Goal: Information Seeking & Learning: Find specific fact

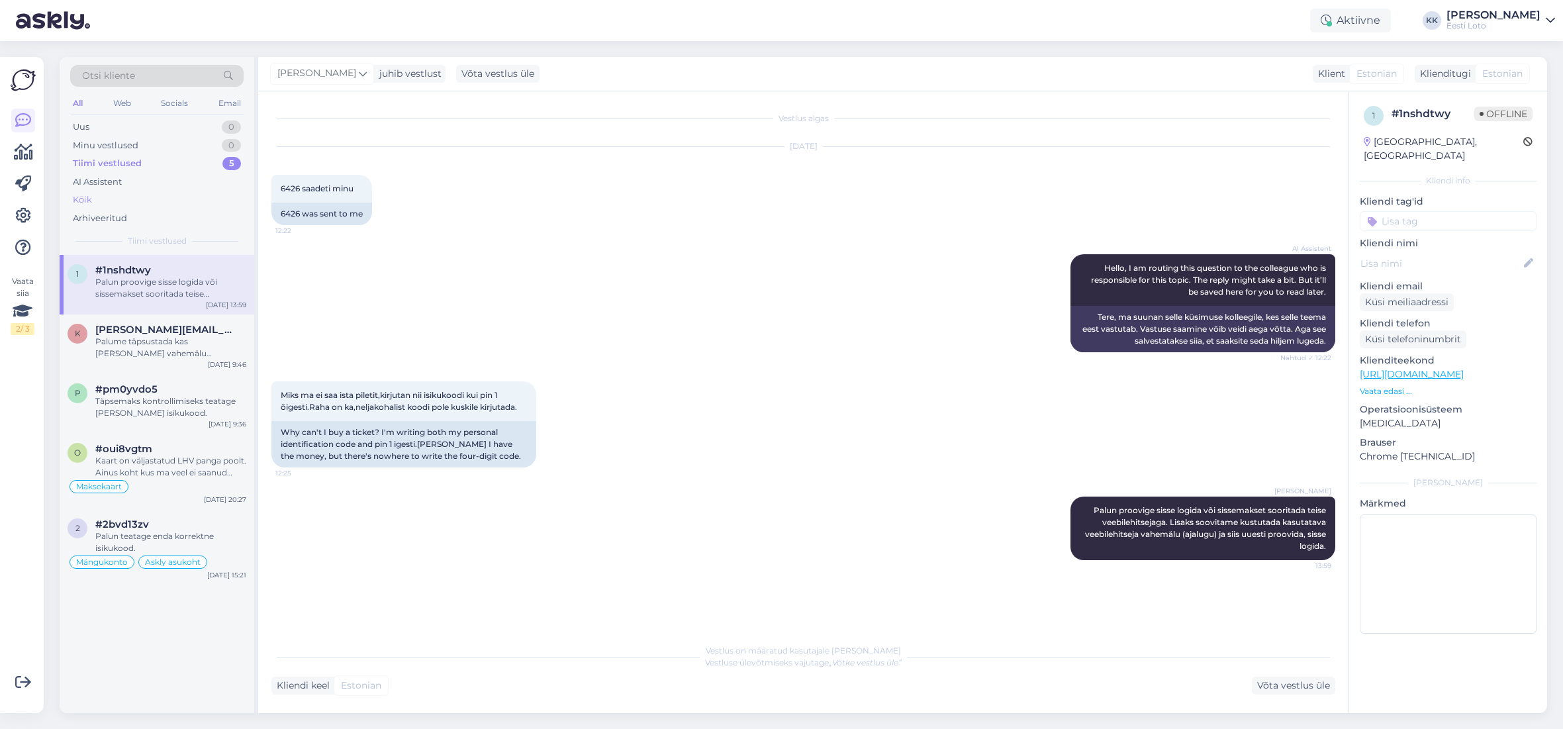
click at [103, 201] on div "Kõik" at bounding box center [156, 200] width 173 height 19
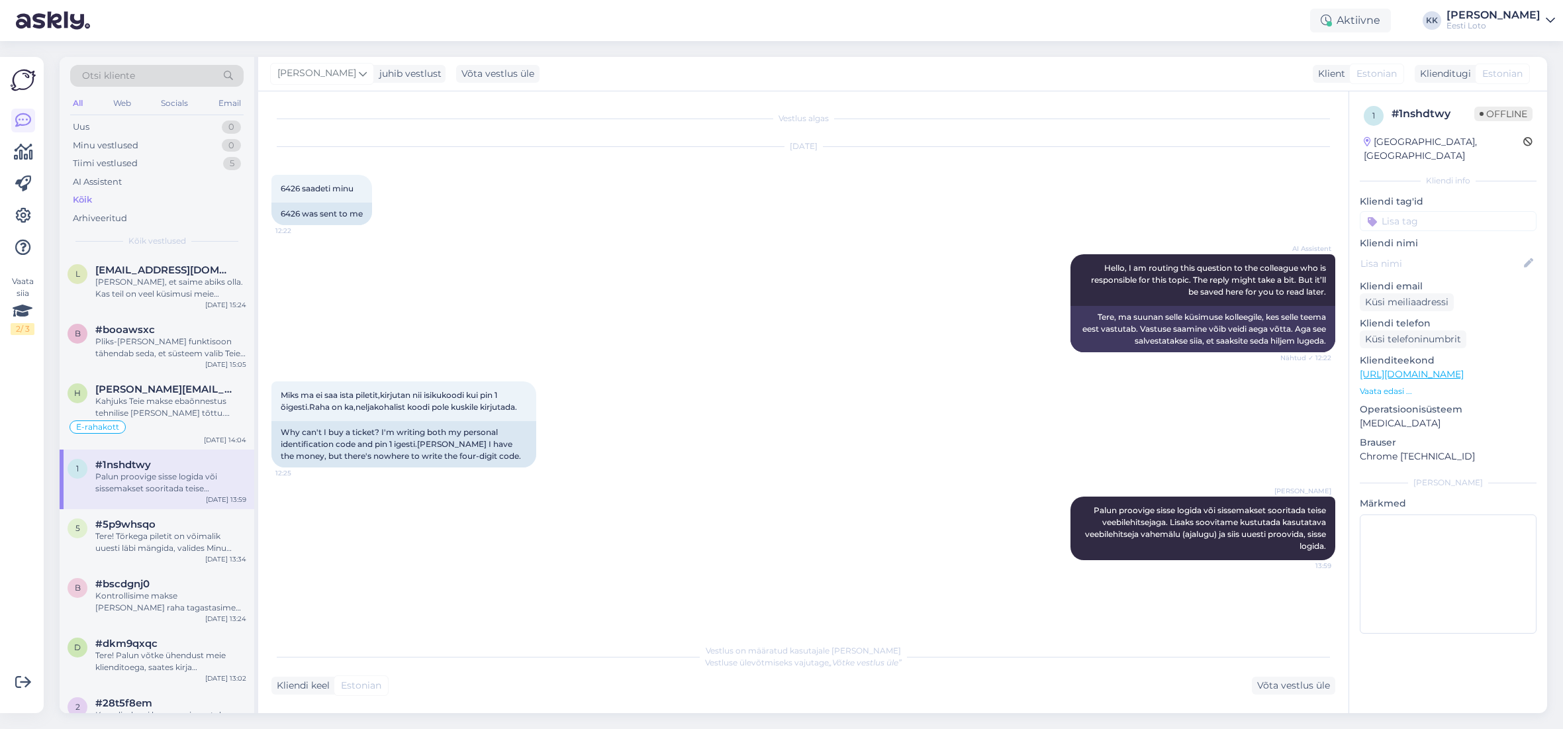
click at [177, 74] on div "Otsi kliente" at bounding box center [156, 76] width 173 height 22
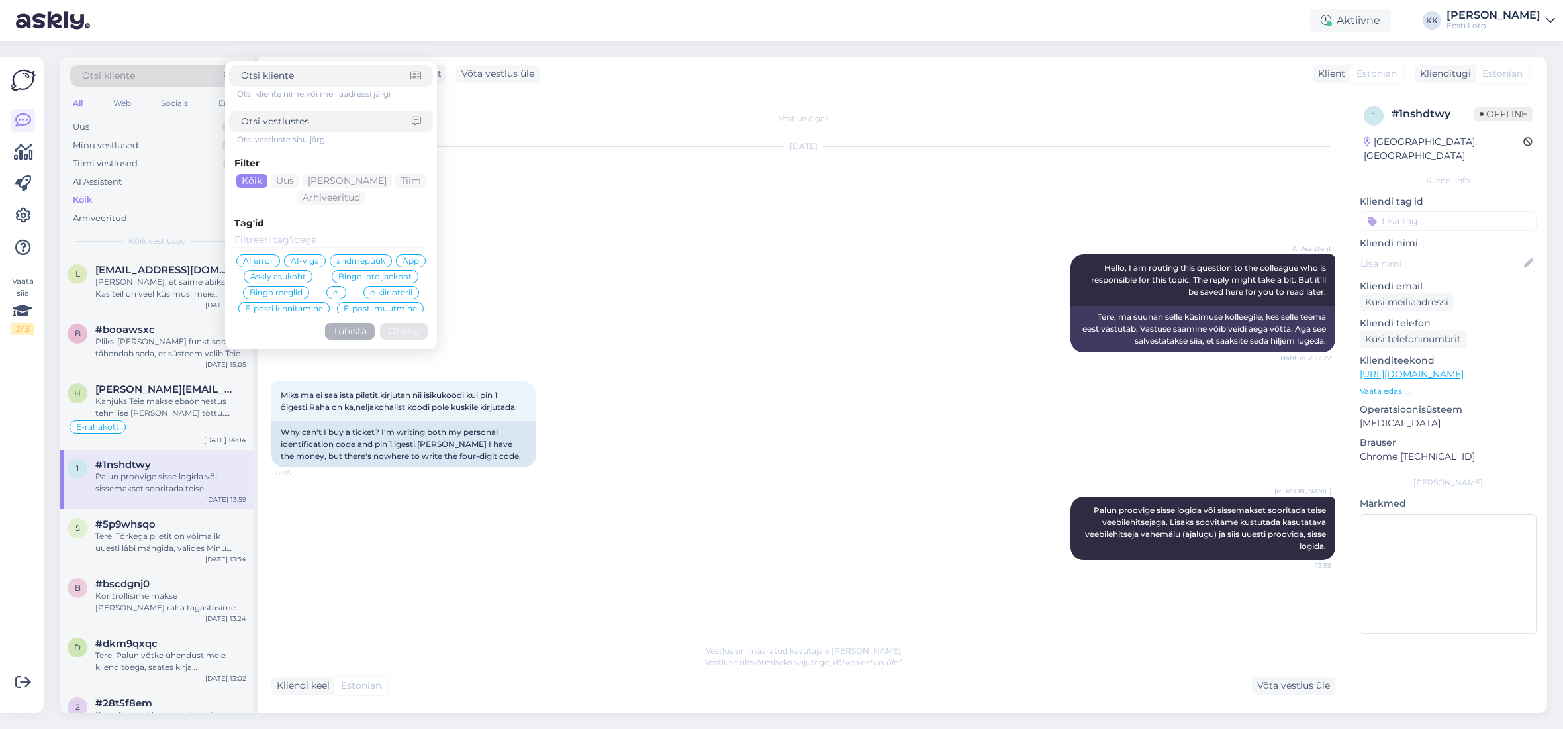
click at [303, 123] on input at bounding box center [326, 122] width 171 height 14
type input "q"
click at [415, 328] on button "Otsing" at bounding box center [404, 331] width 48 height 17
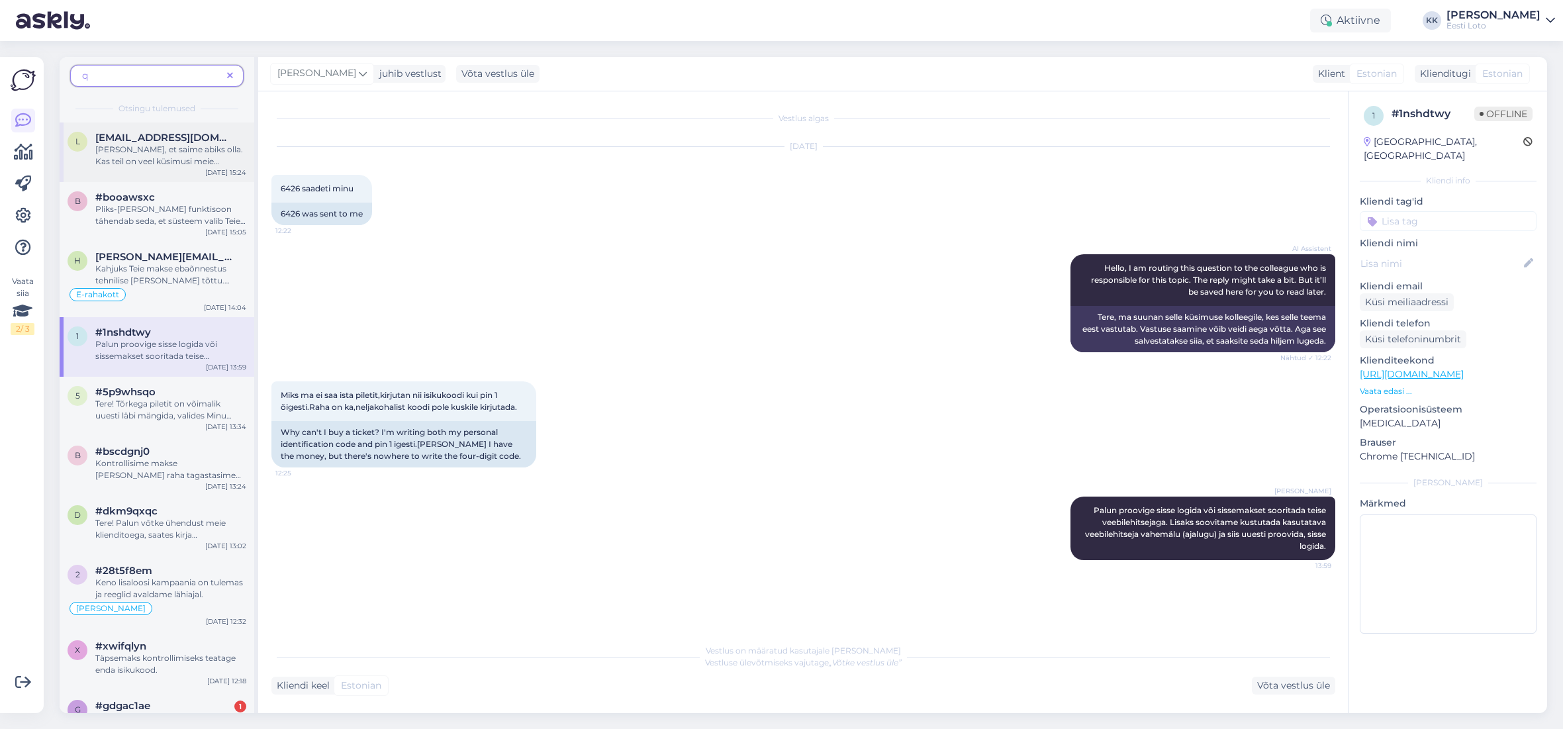
click at [134, 142] on span "[EMAIL_ADDRESS][DOMAIN_NAME]" at bounding box center [164, 138] width 138 height 12
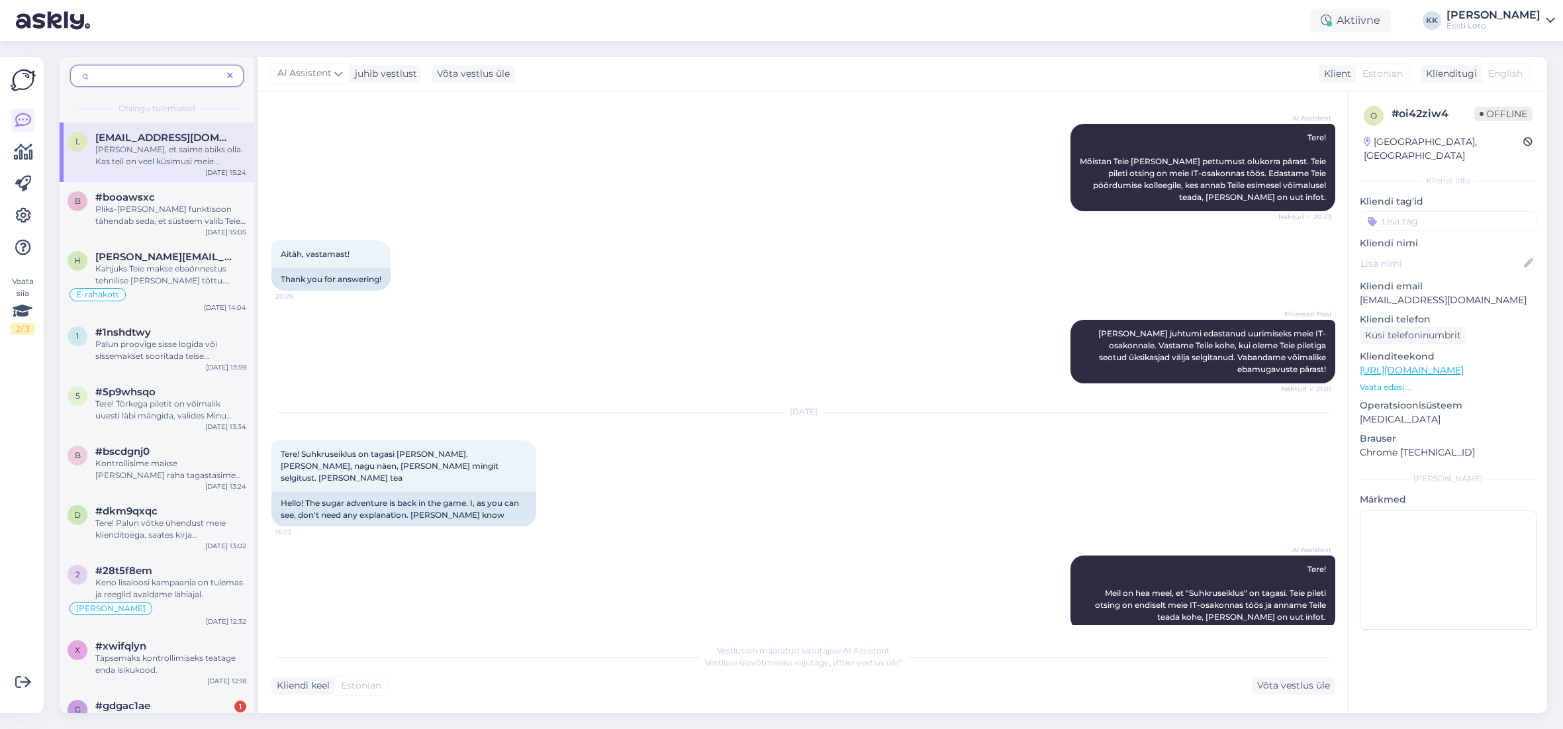
scroll to position [2992, 0]
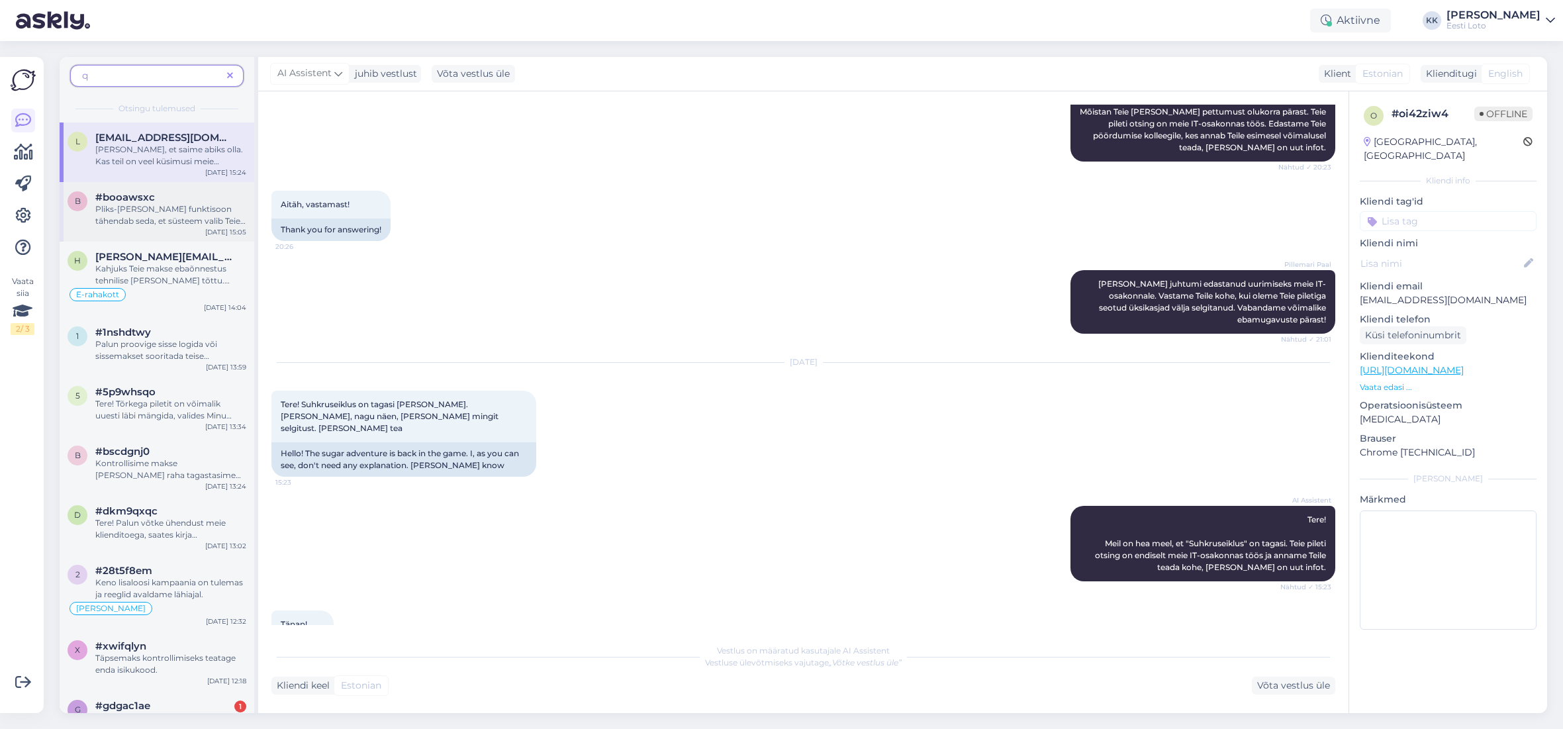
click at [181, 227] on div "b #booawsxc Pliks-[PERSON_NAME] funktisoon tähendab seda, et süsteem valib Teie…" at bounding box center [157, 212] width 195 height 60
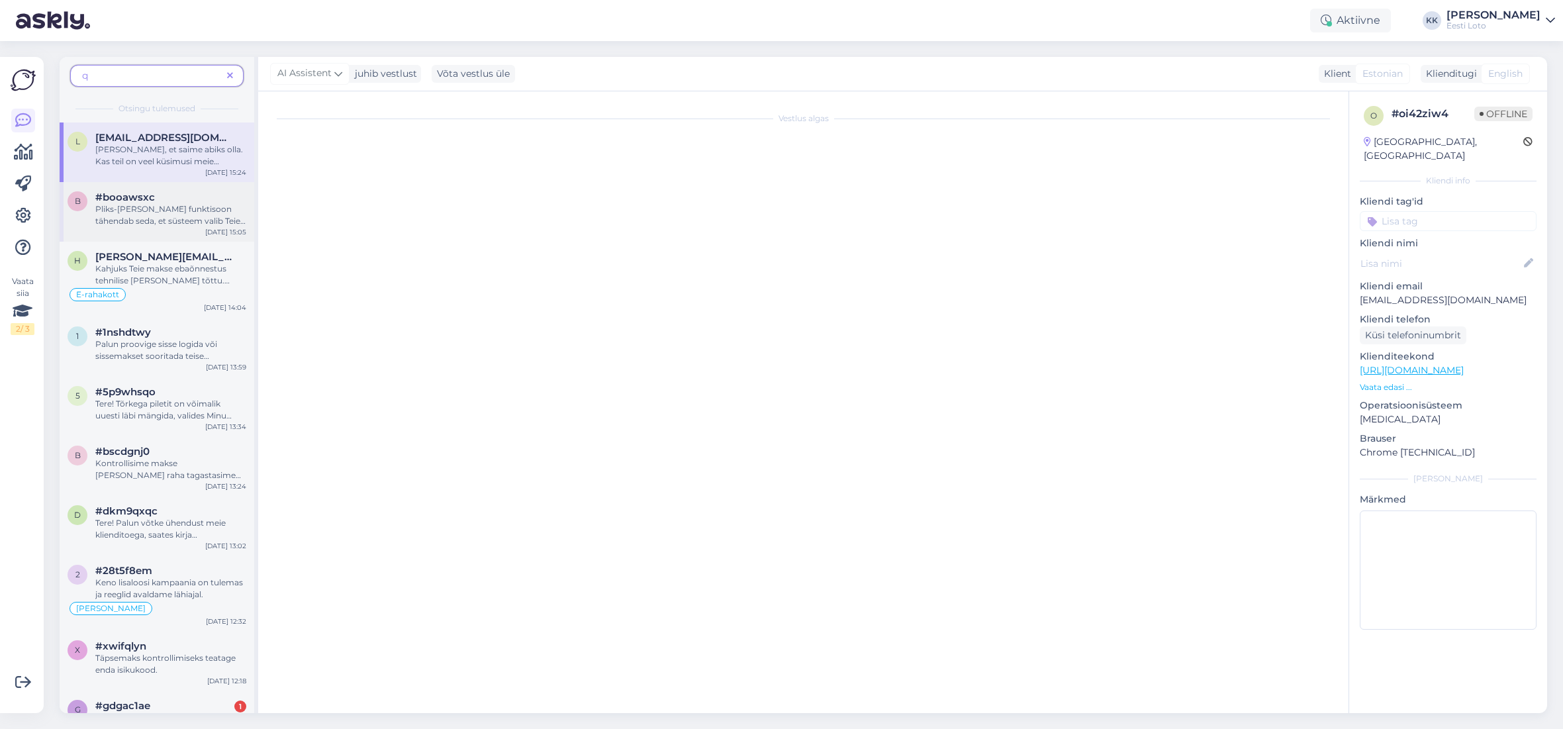
scroll to position [0, 0]
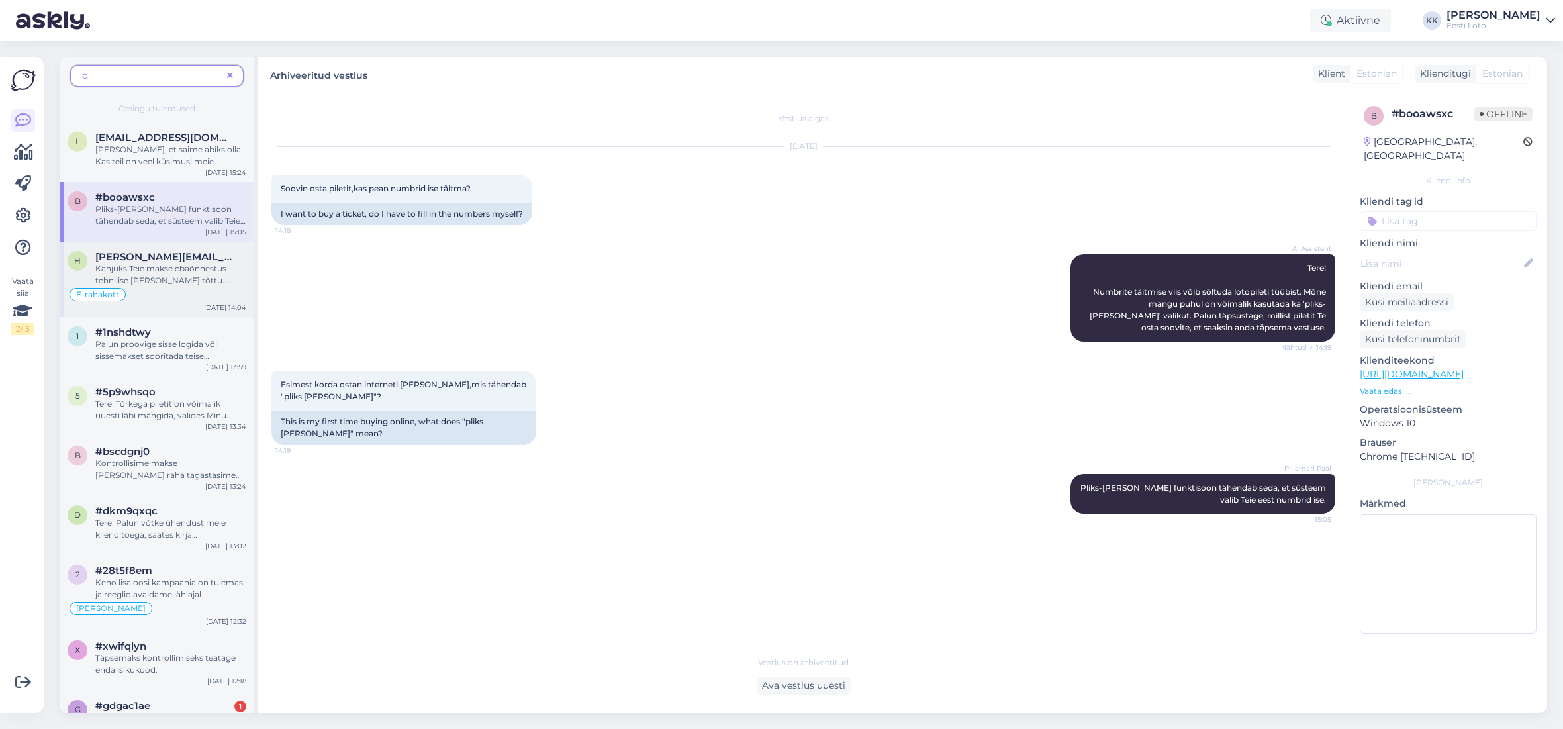
click at [153, 290] on div "E-rahakott" at bounding box center [157, 295] width 179 height 16
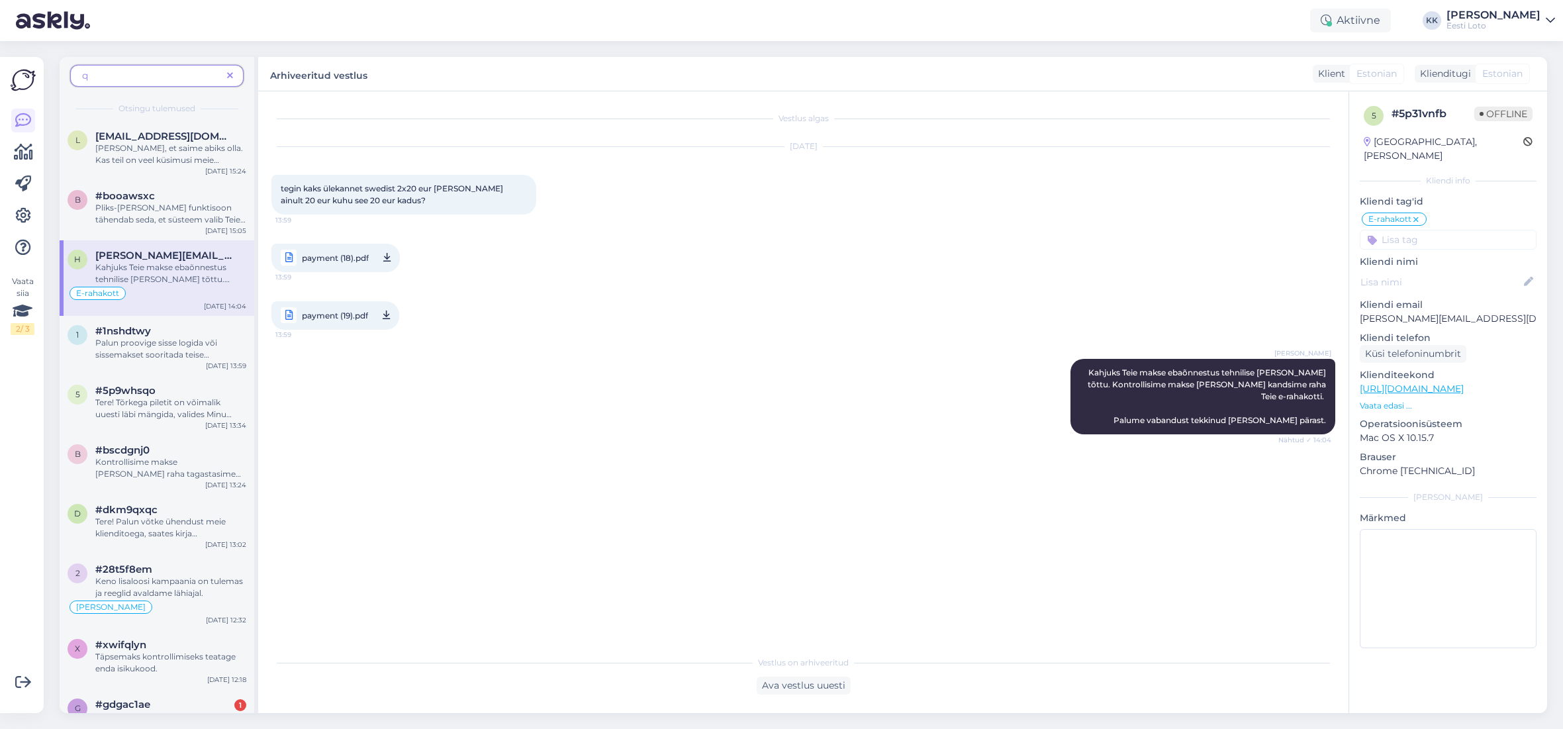
click at [165, 81] on span "q" at bounding box center [152, 76] width 140 height 14
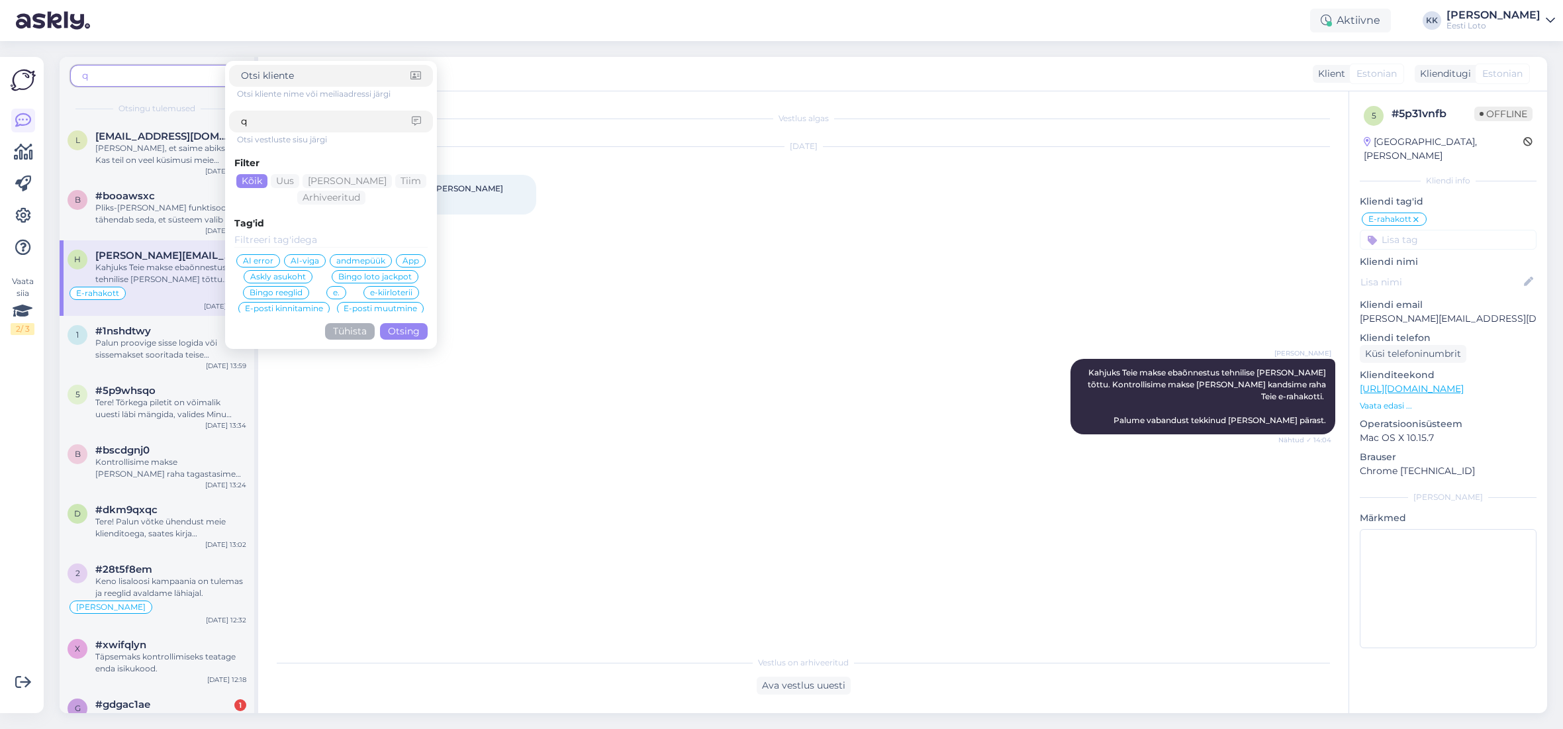
click at [283, 119] on input "q" at bounding box center [326, 122] width 171 height 14
type input "q-kood"
click button "Otsing" at bounding box center [404, 331] width 48 height 17
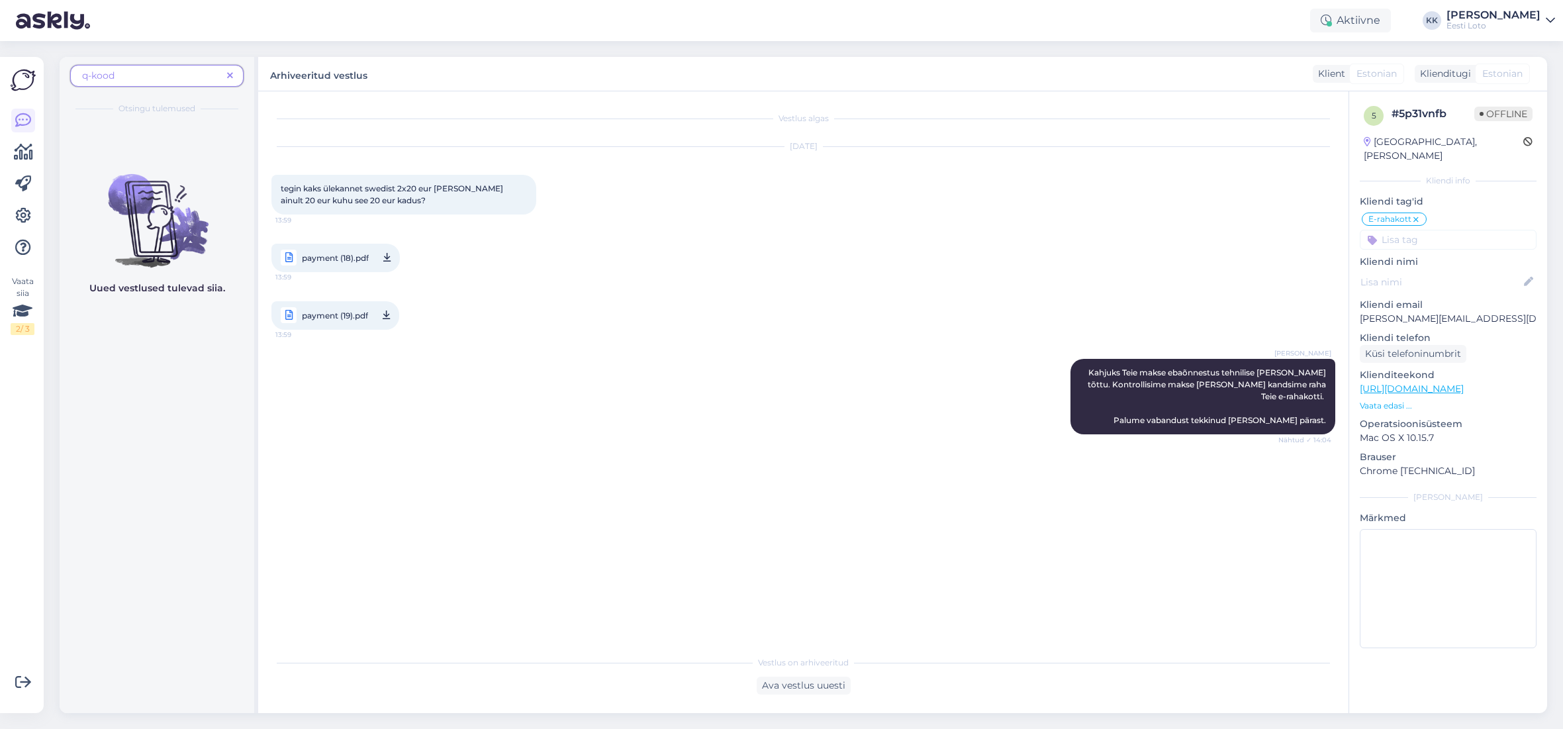
click at [140, 75] on span "q-kood" at bounding box center [152, 76] width 140 height 14
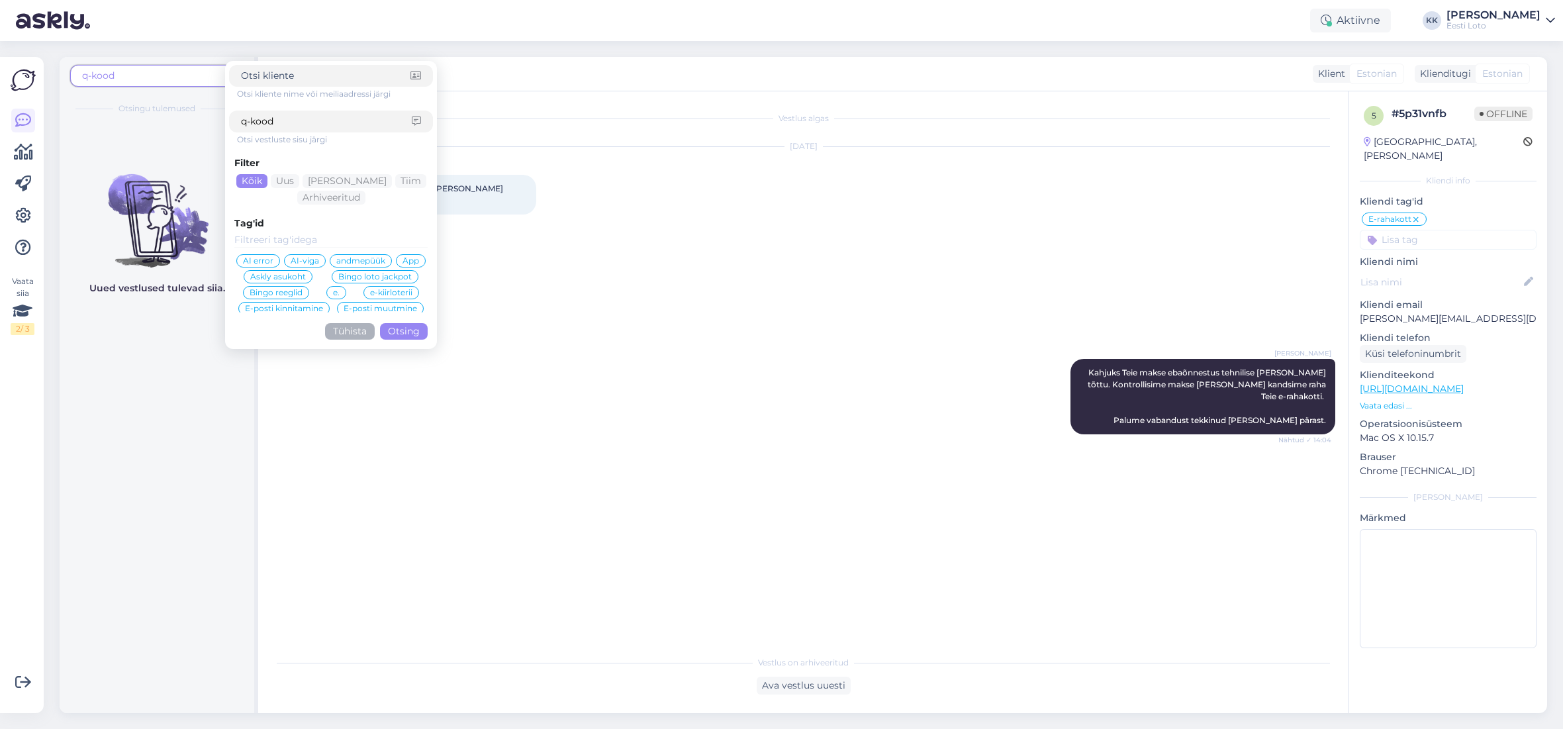
click at [330, 124] on input "q-kood" at bounding box center [326, 122] width 171 height 14
drag, startPoint x: 252, startPoint y: 120, endPoint x: 224, endPoint y: 118, distance: 27.8
click at [241, 118] on input "q-kood" at bounding box center [326, 122] width 171 height 14
click button "Otsing" at bounding box center [404, 331] width 48 height 17
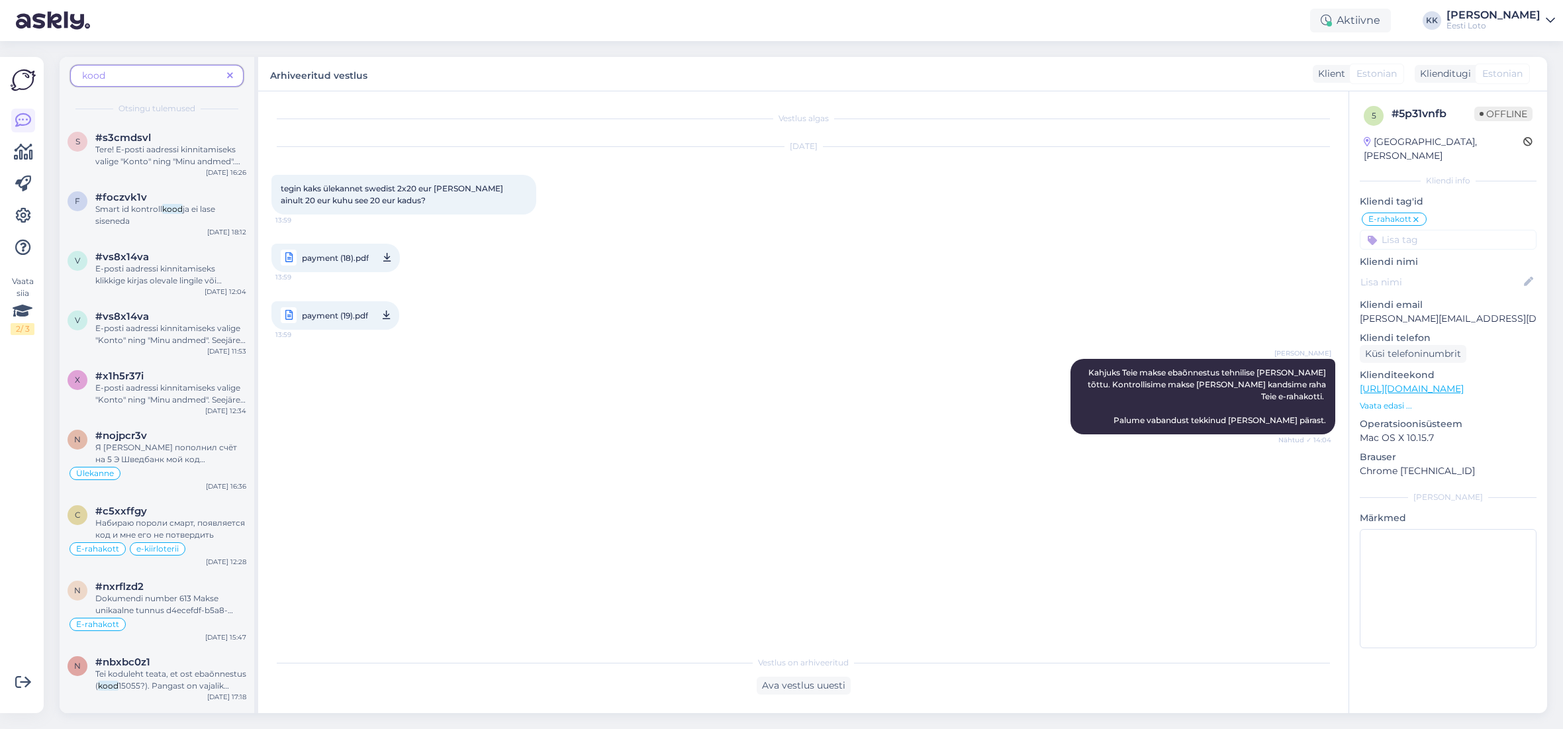
click at [80, 75] on div "kood" at bounding box center [156, 76] width 173 height 22
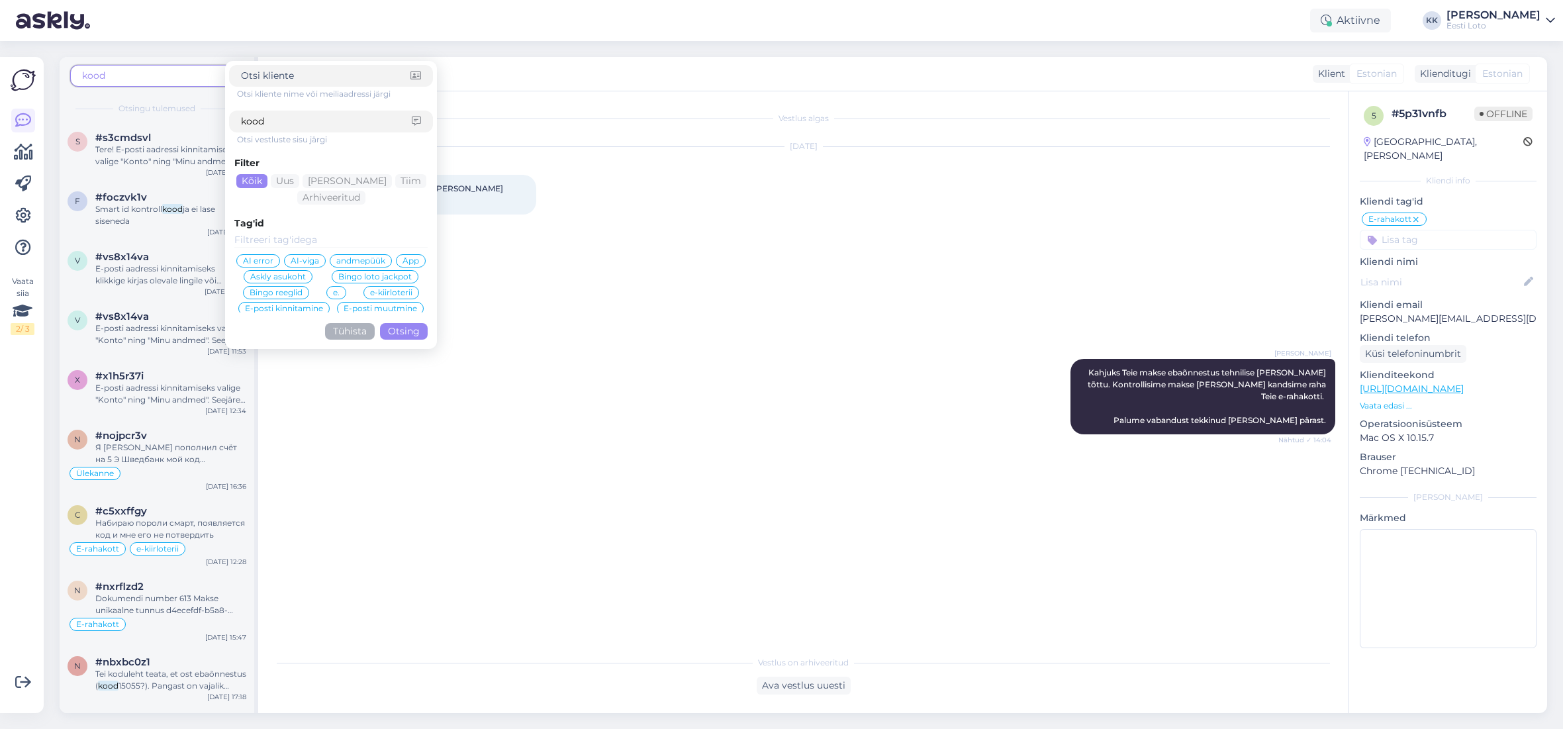
drag, startPoint x: 125, startPoint y: 74, endPoint x: 111, endPoint y: 75, distance: 14.0
click at [111, 75] on span "kood" at bounding box center [152, 76] width 140 height 14
click at [121, 77] on span "kood" at bounding box center [152, 76] width 140 height 14
click at [330, 115] on input "kood" at bounding box center [326, 122] width 171 height 14
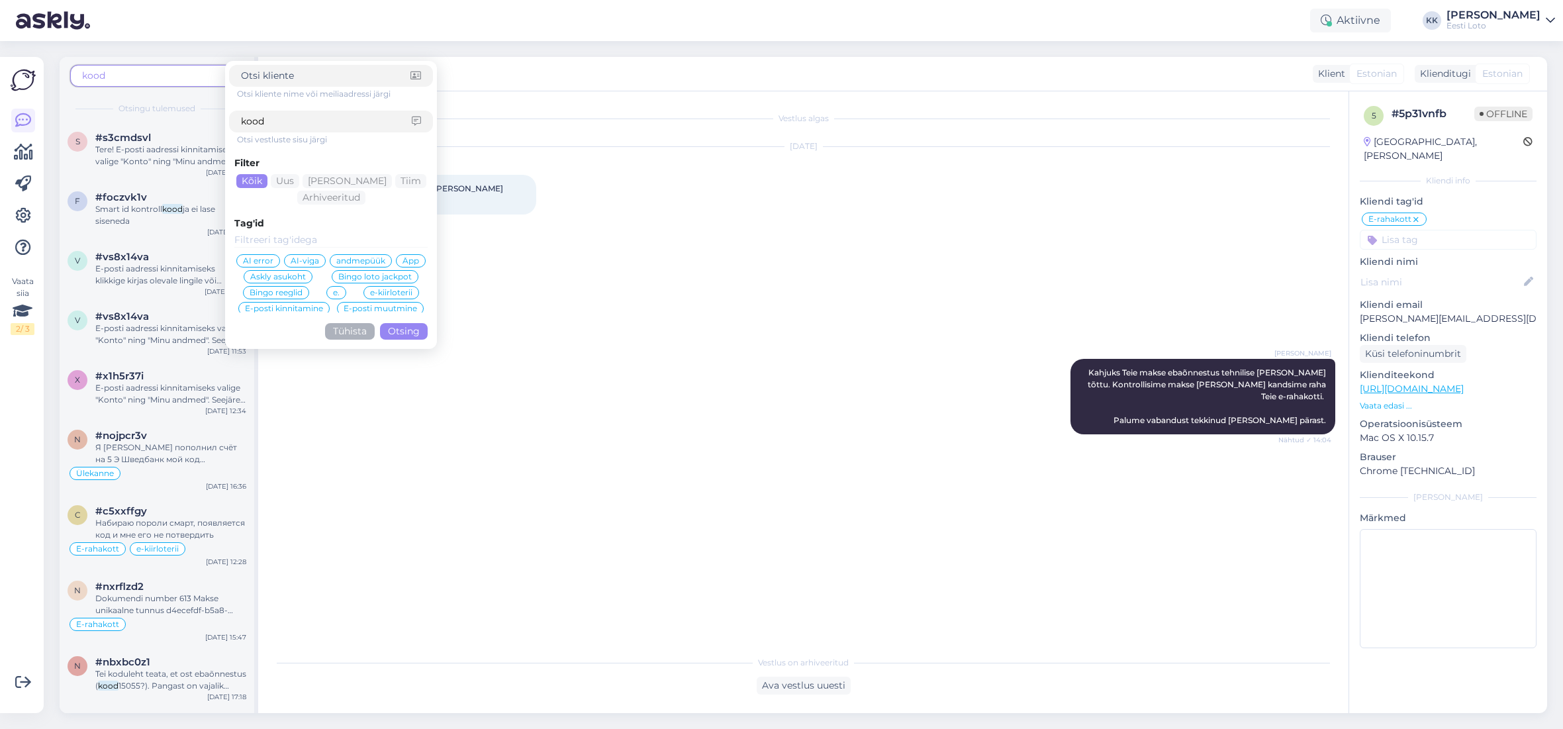
click at [330, 115] on input "kood" at bounding box center [326, 122] width 171 height 14
type input "qr"
drag, startPoint x: 395, startPoint y: 328, endPoint x: 402, endPoint y: 318, distance: 12.9
click at [395, 328] on button "Otsing" at bounding box center [404, 331] width 48 height 17
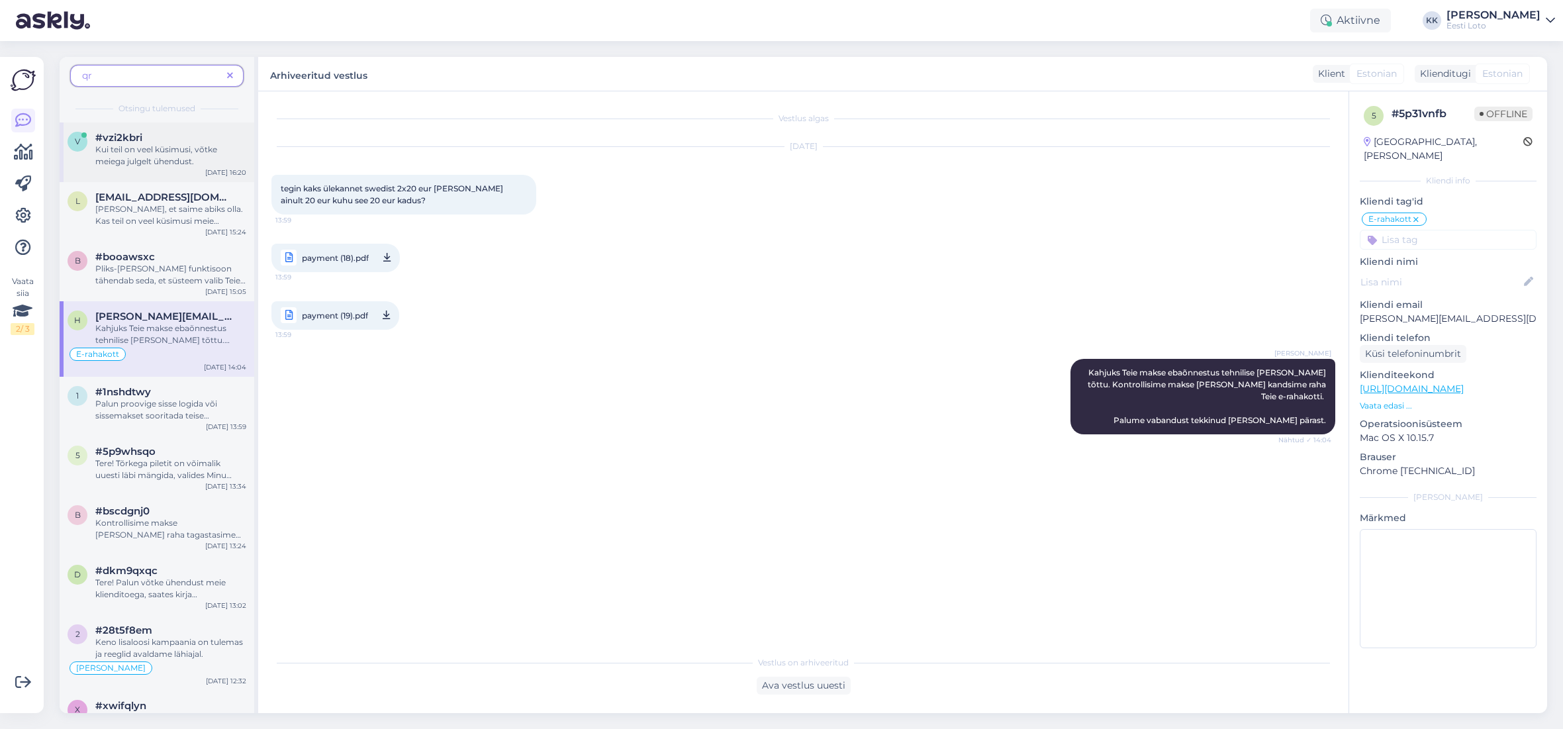
click at [131, 154] on span "Kui teil on veel küsimusi, võtke meiega julgelt ühendust." at bounding box center [156, 155] width 122 height 22
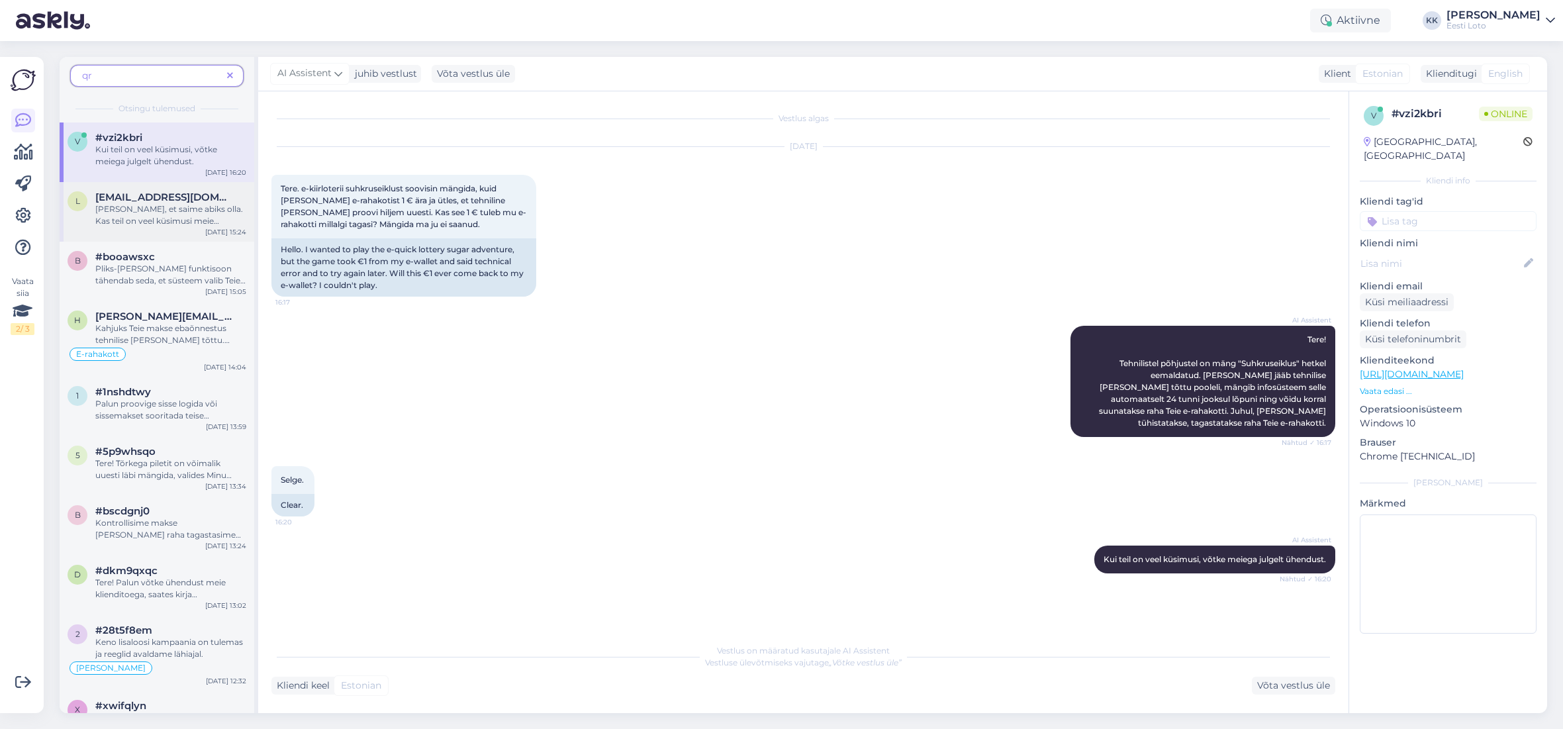
click at [142, 210] on span "[PERSON_NAME], et saime abiks olla. Kas teil on veel küsimusi meie teenuste koh…" at bounding box center [169, 221] width 148 height 34
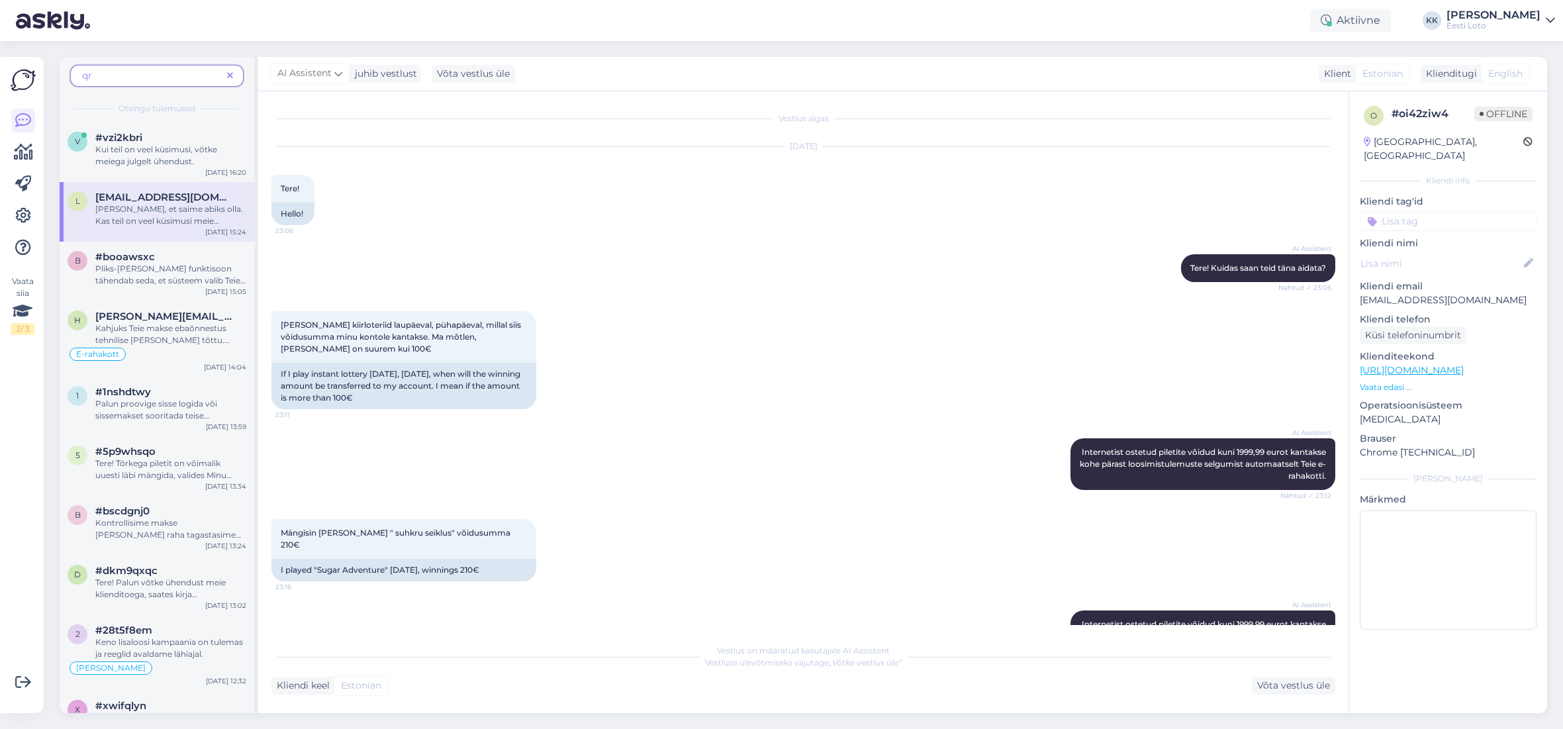
scroll to position [2992, 0]
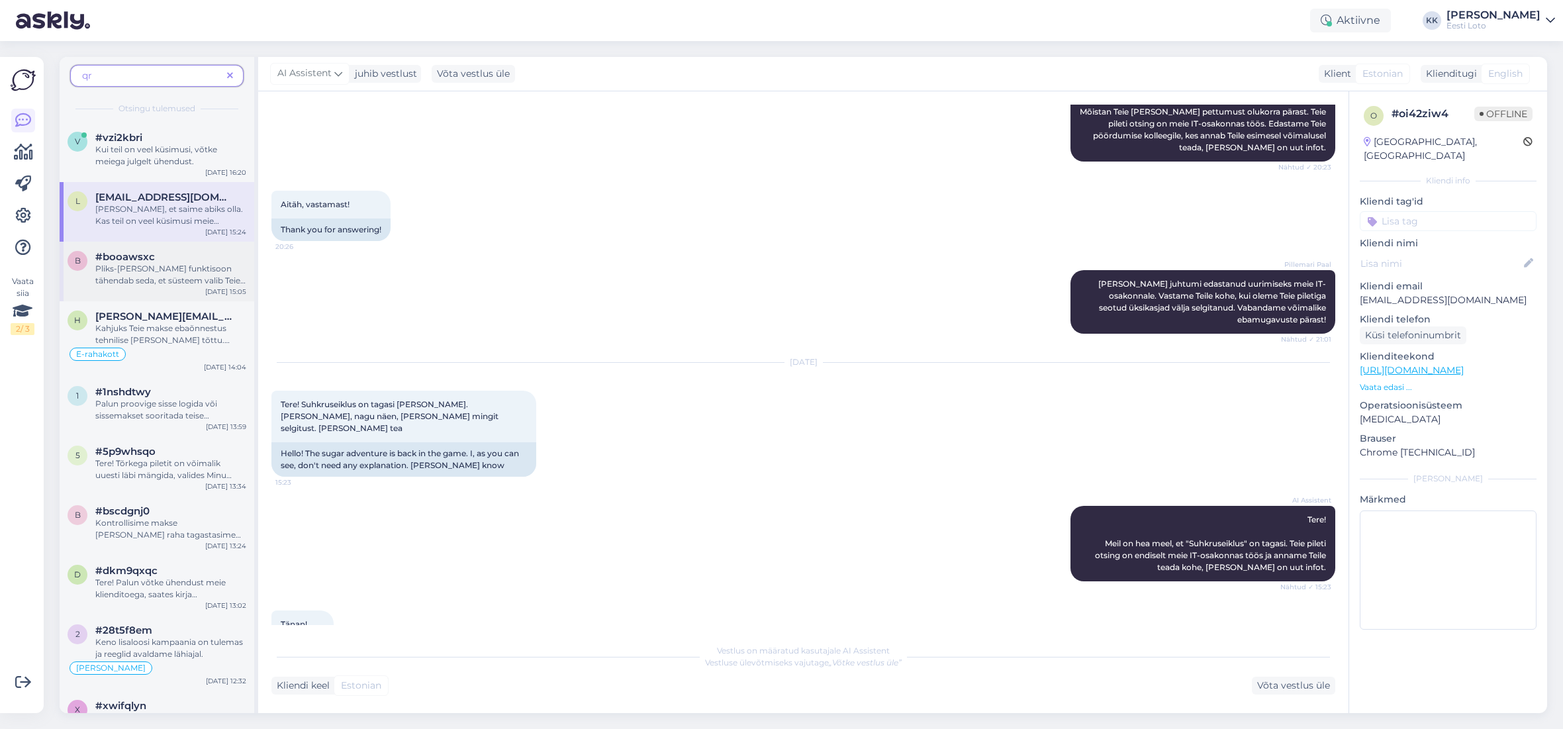
click at [171, 283] on span "Pliks-[PERSON_NAME] funktisoon tähendab seda, et süsteem valib Teie eest numbri…" at bounding box center [170, 280] width 150 height 34
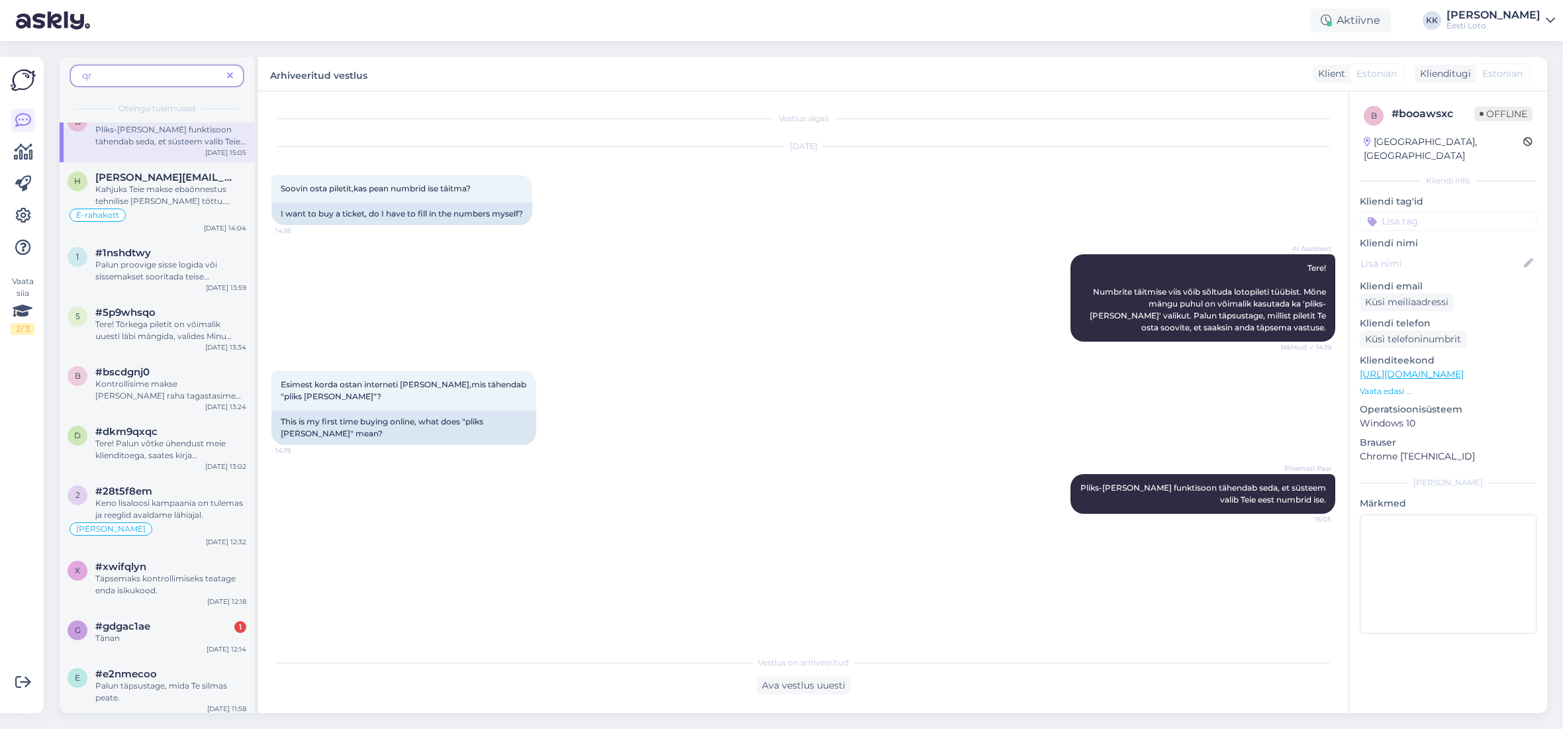
scroll to position [146, 0]
click at [183, 191] on span "Kahjuks Teie makse ebaõnnestus tehnilise [PERSON_NAME] tõttu. Kontrollisime mak…" at bounding box center [169, 212] width 148 height 70
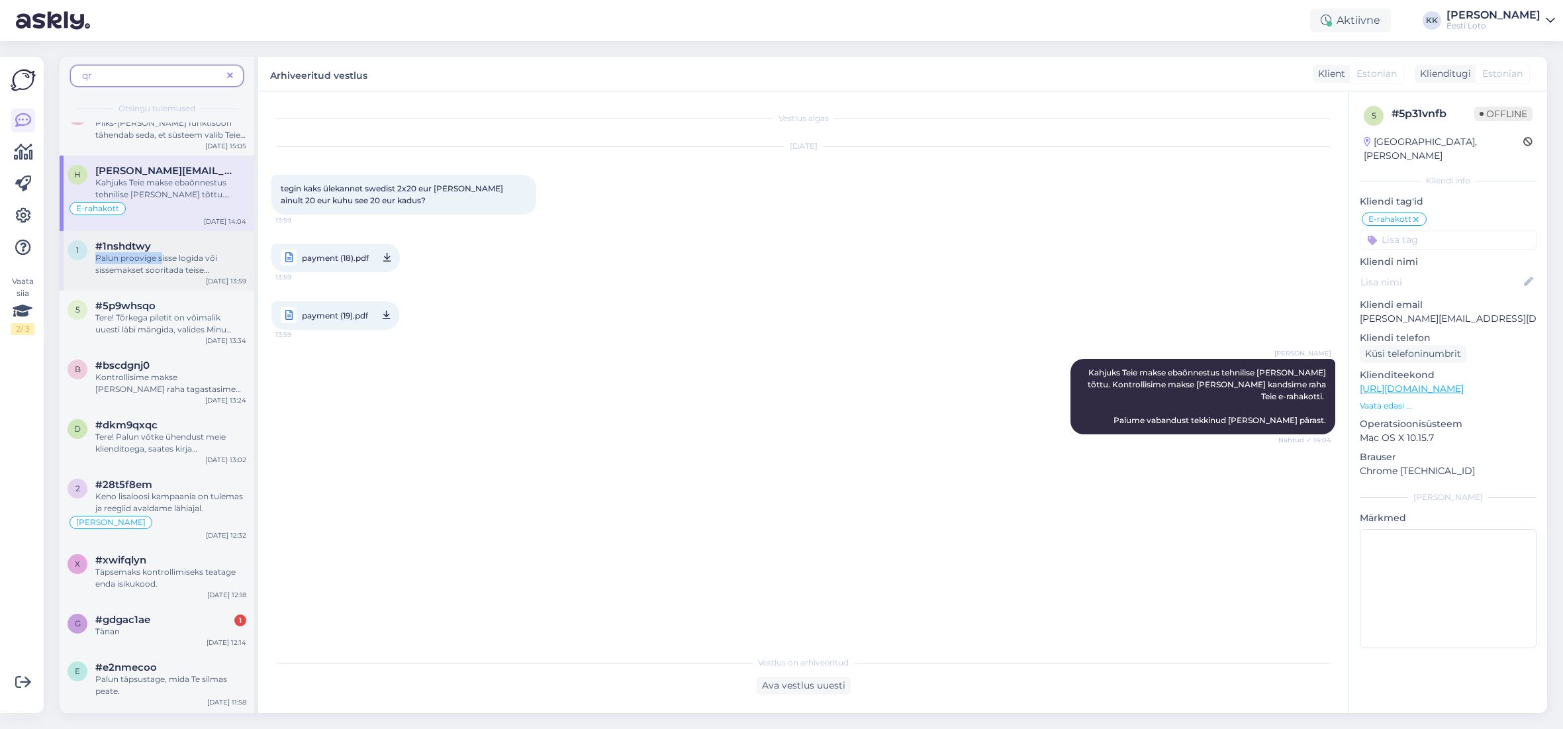
click at [160, 252] on div "Palun proovige sisse logida või sissemakset sooritada teise veebilehitsejaga. L…" at bounding box center [170, 264] width 151 height 24
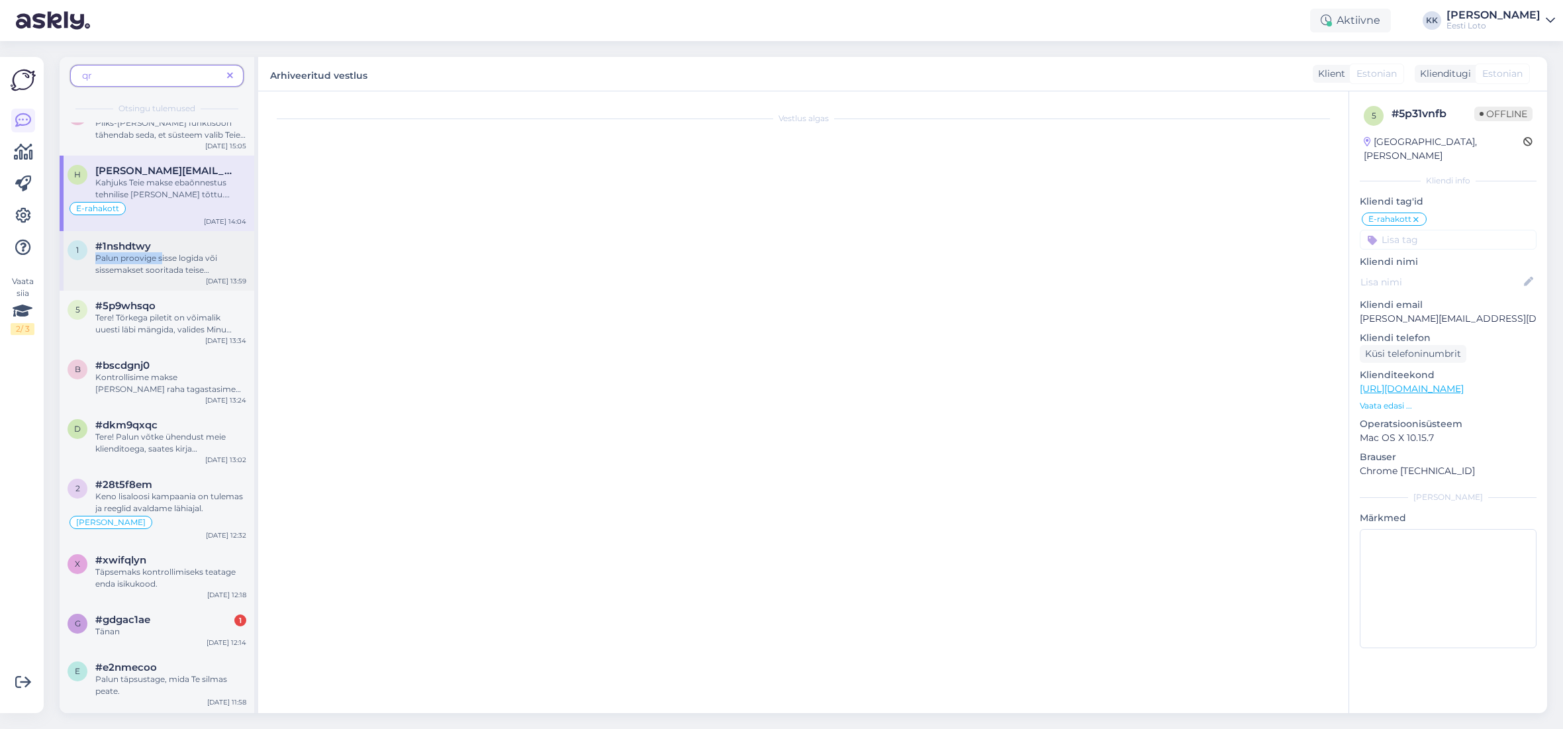
scroll to position [141, 0]
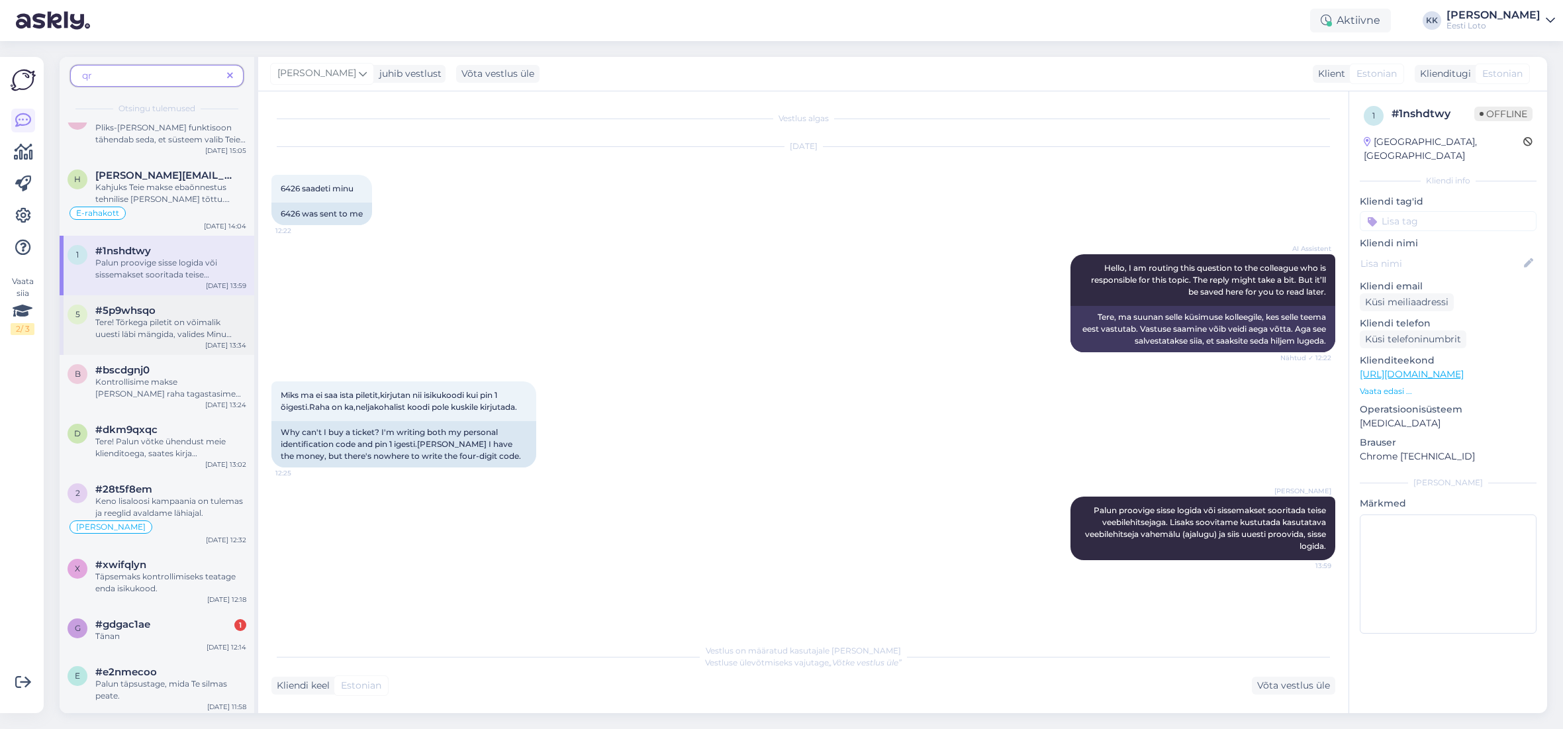
click at [182, 319] on span "Tere! Tõrkega piletit on võimalik uuesti läbi mängida, valides Minu piletid – e…" at bounding box center [169, 441] width 148 height 248
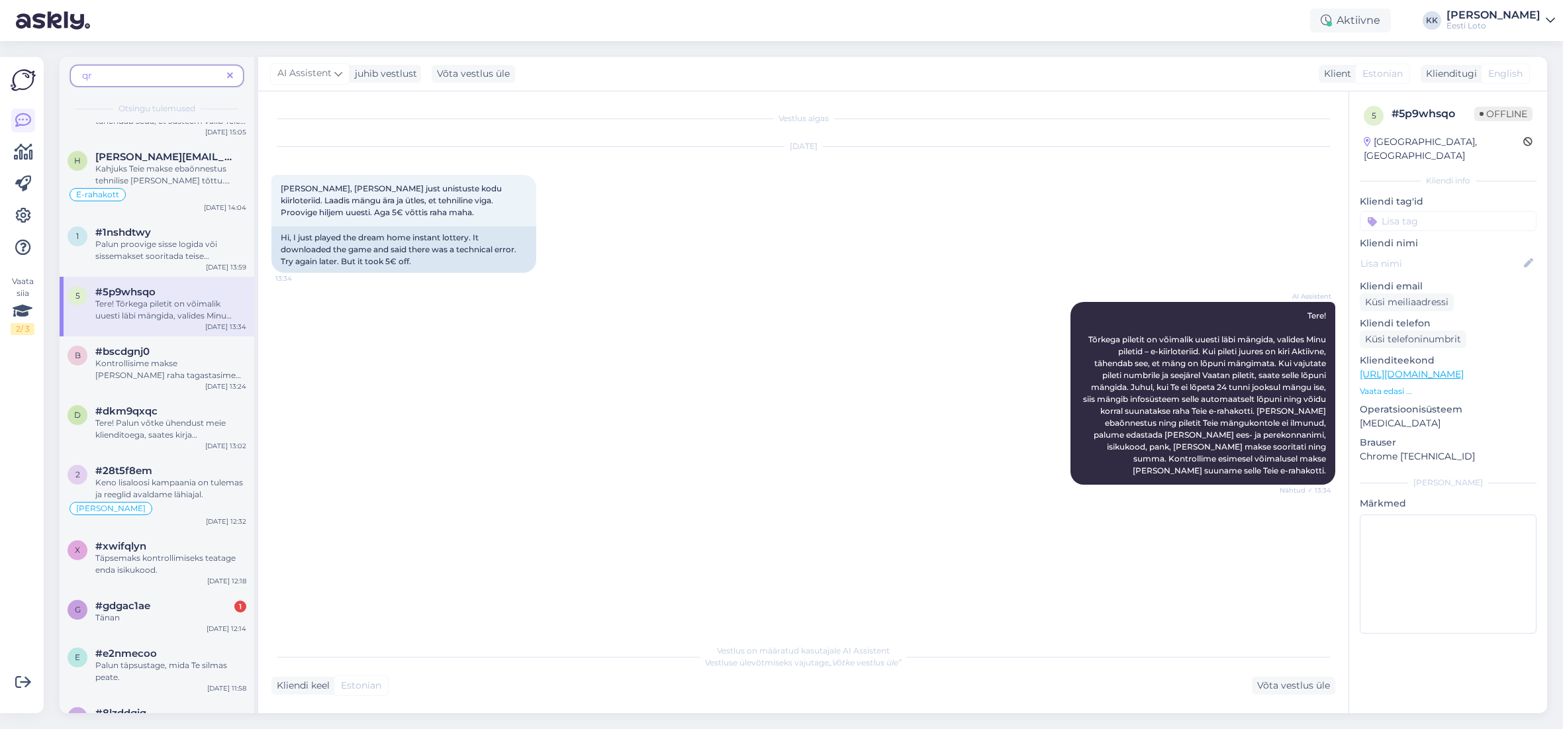
scroll to position [168, 0]
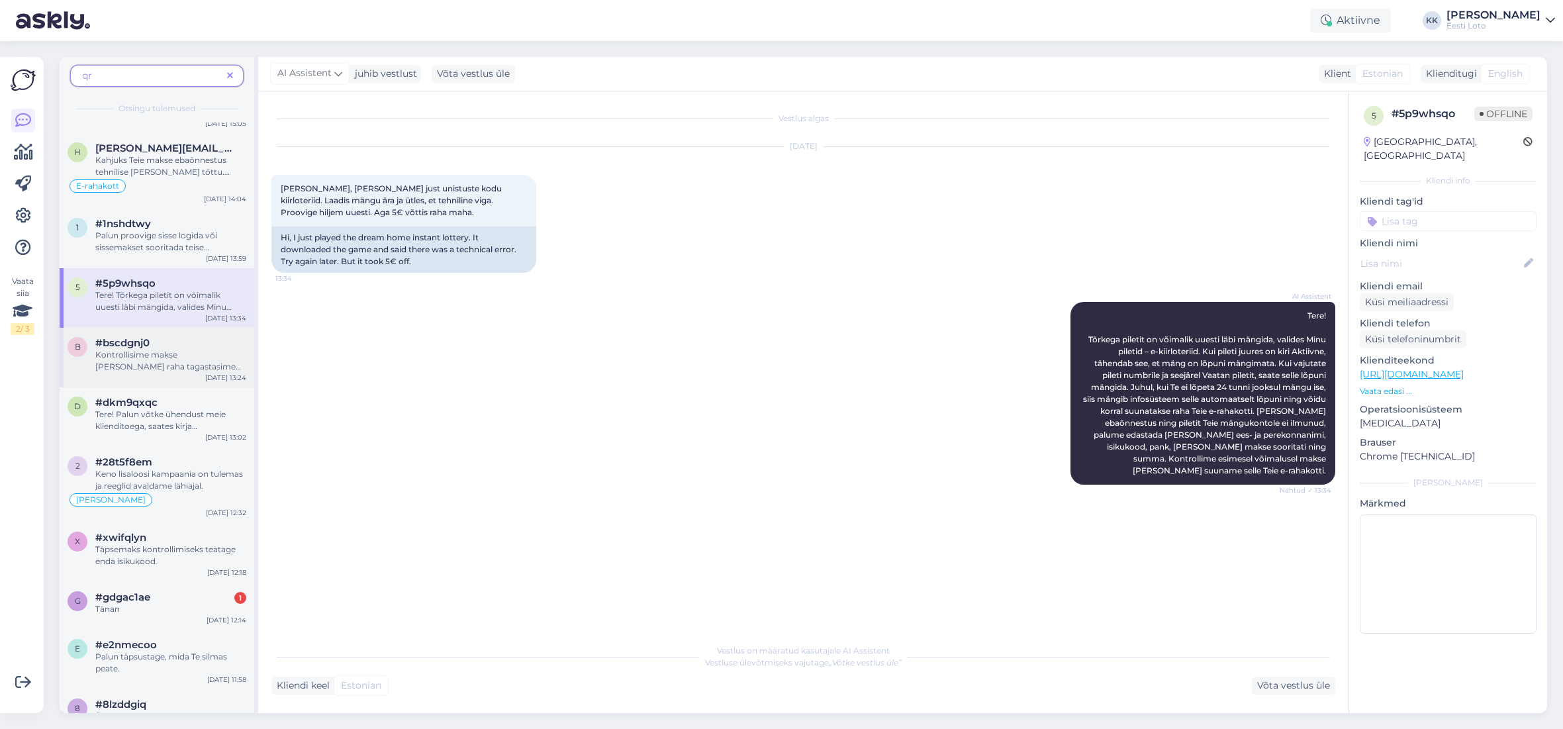
click at [146, 346] on span "#bscdgnj0" at bounding box center [122, 343] width 54 height 12
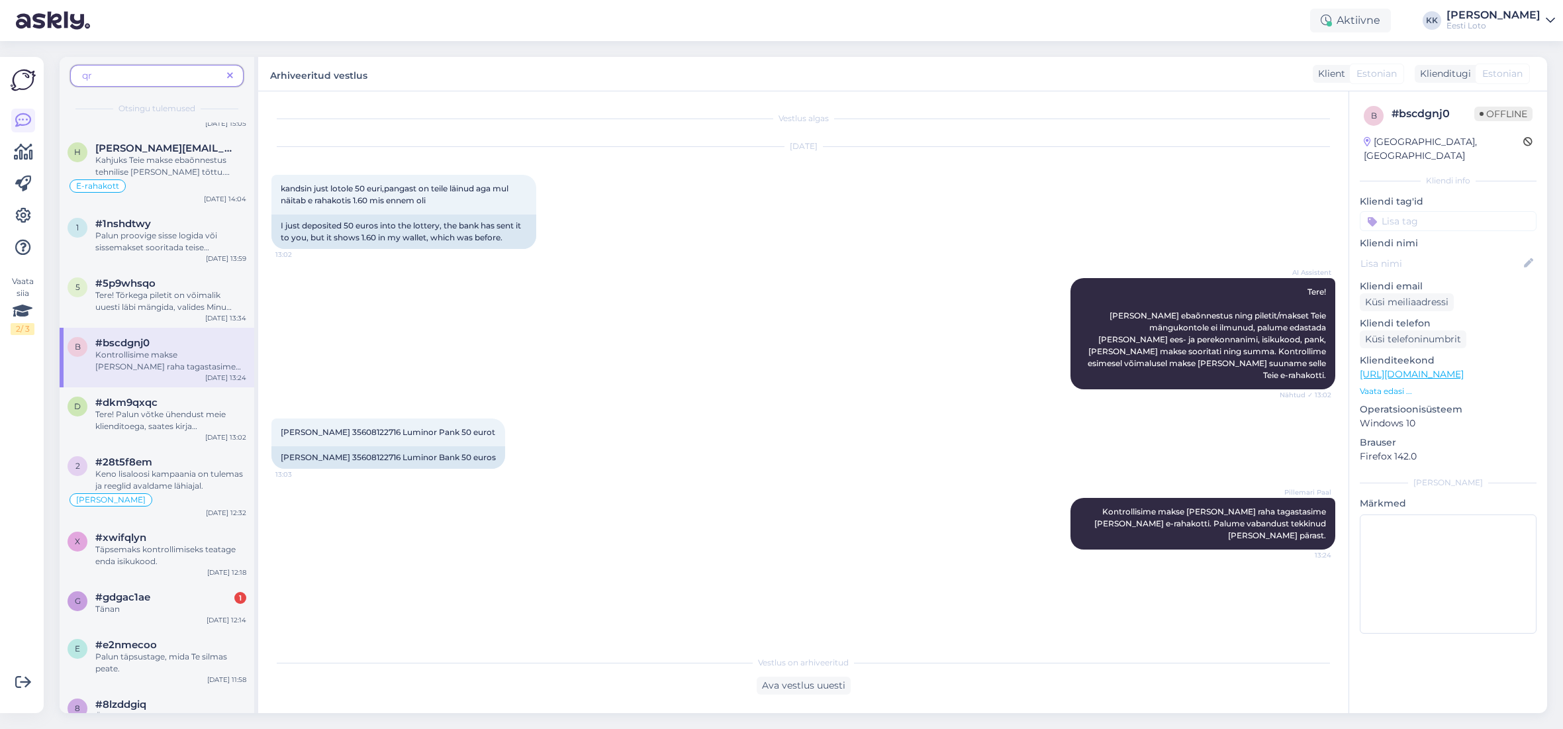
scroll to position [169, 0]
click at [173, 400] on div "#dkm9qxqc" at bounding box center [170, 402] width 151 height 12
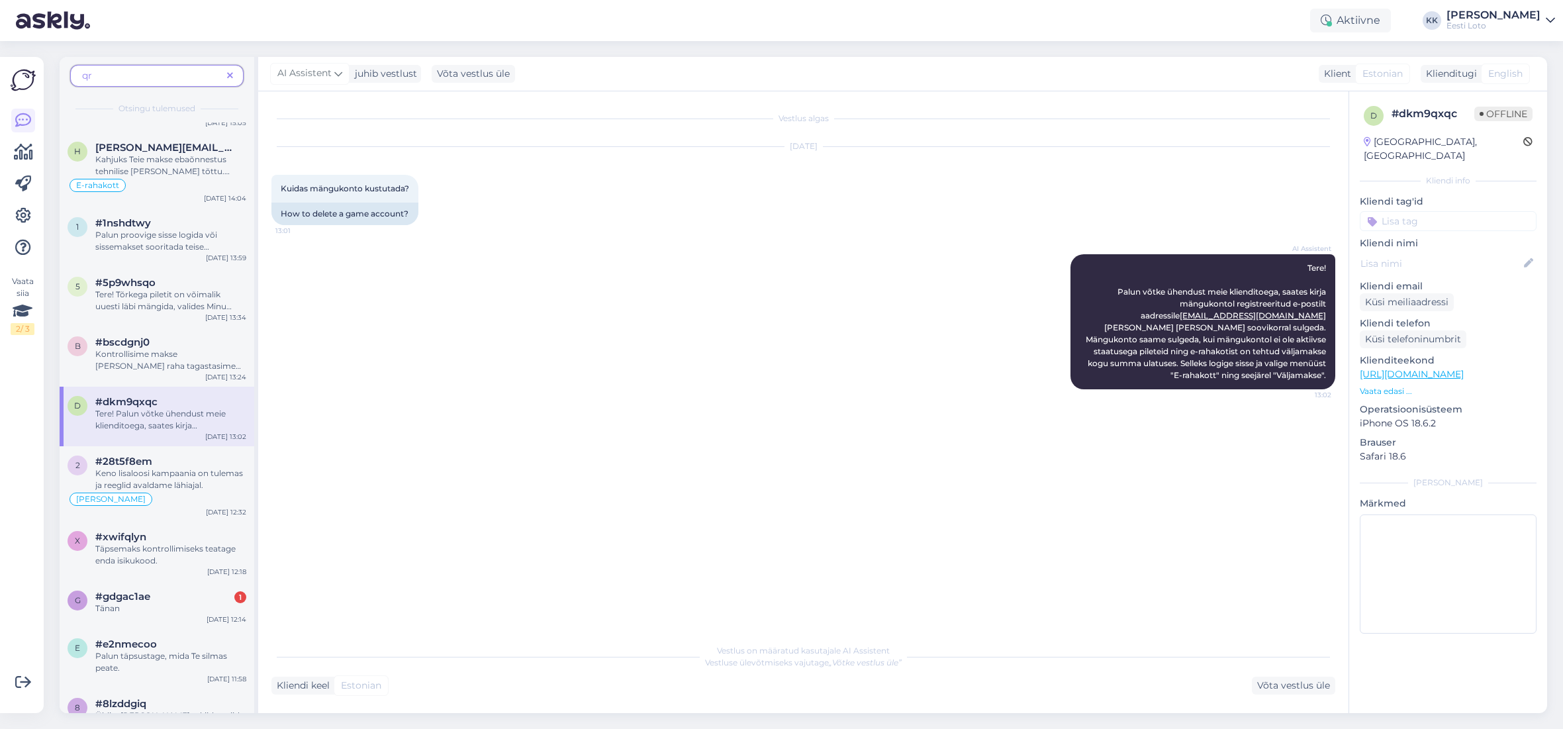
scroll to position [172, 0]
drag, startPoint x: 154, startPoint y: 73, endPoint x: 161, endPoint y: 74, distance: 7.3
click at [154, 73] on span "qr" at bounding box center [152, 76] width 140 height 14
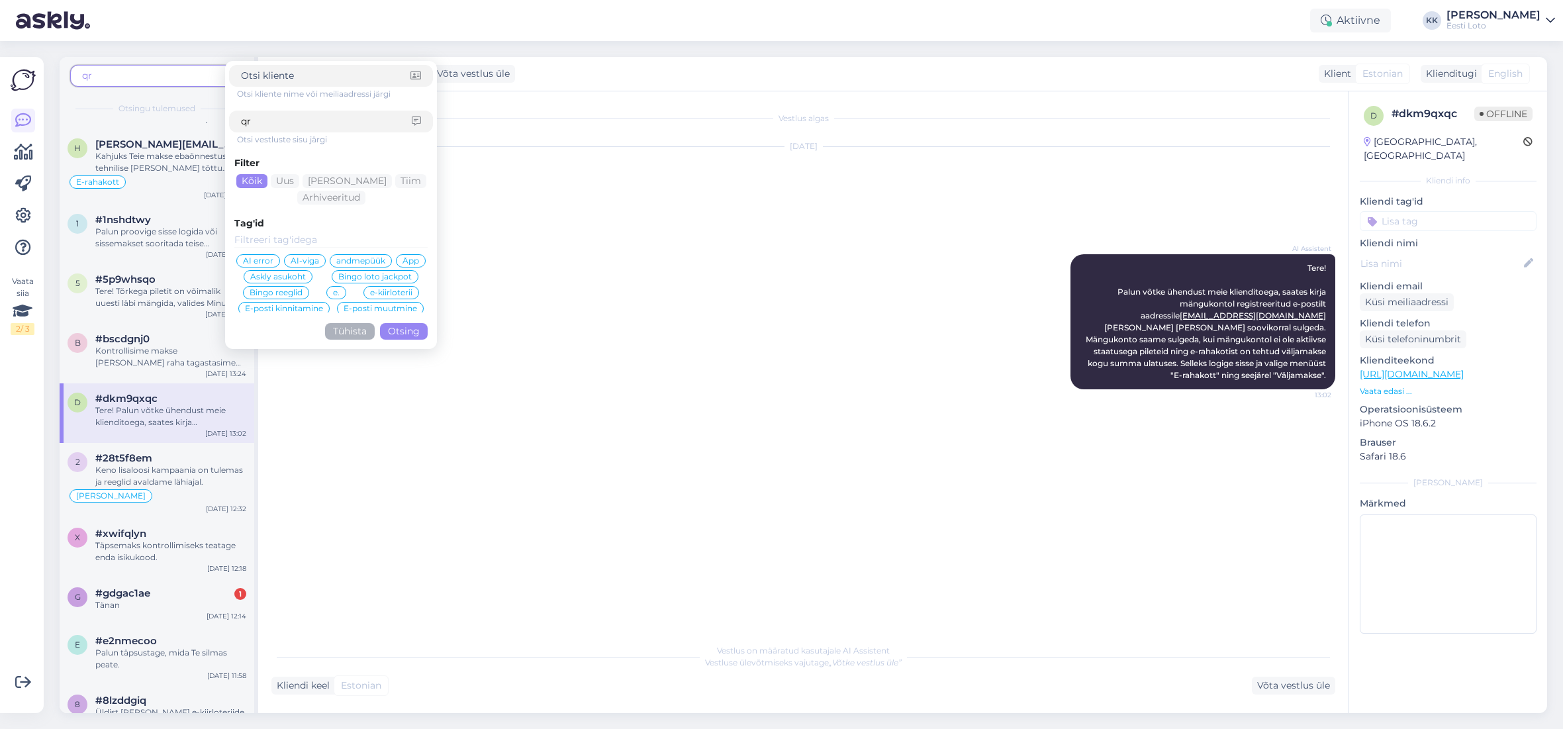
click at [316, 118] on input "qr" at bounding box center [326, 122] width 171 height 14
type input "qr-kood"
click at [398, 332] on button "Otsing" at bounding box center [404, 331] width 48 height 17
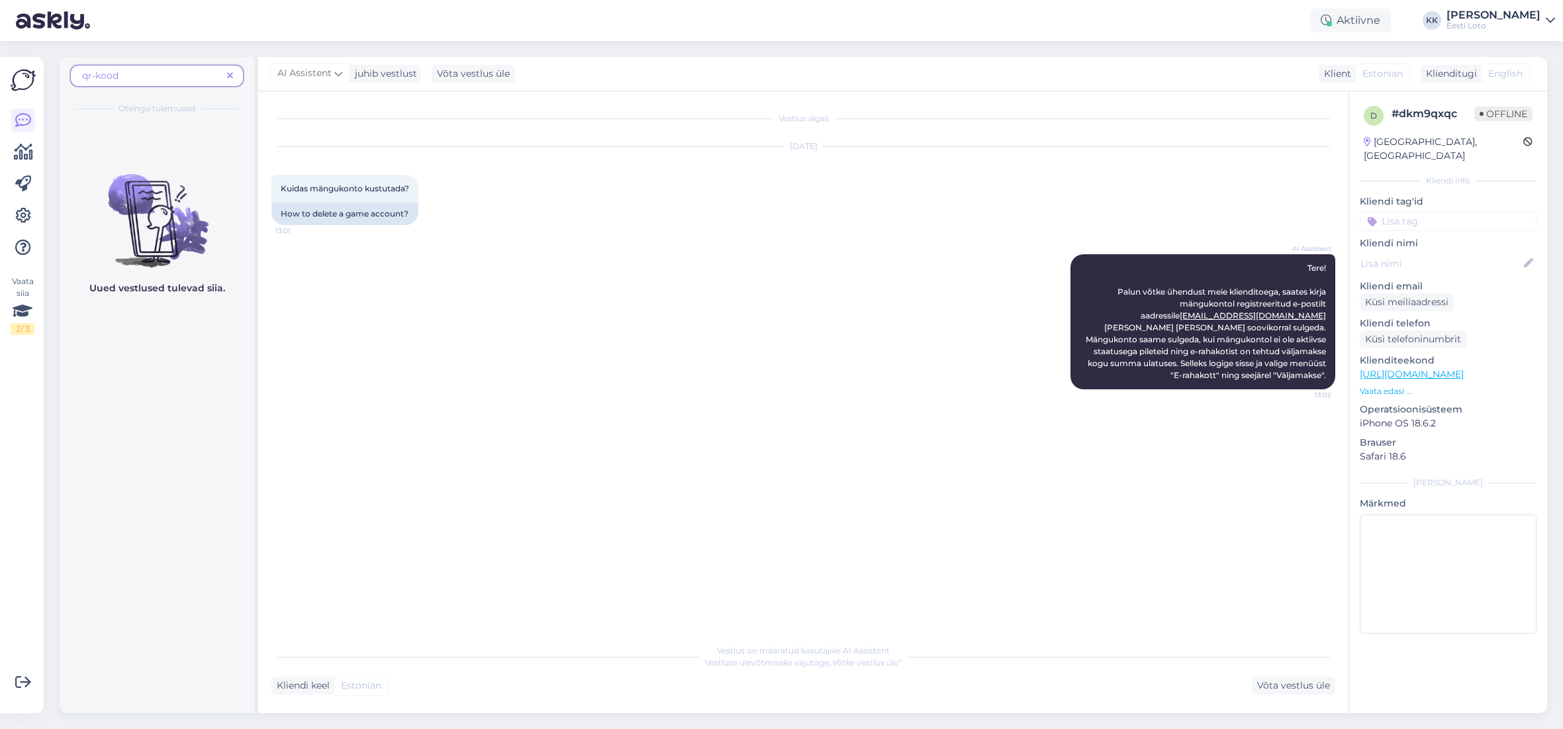
click at [142, 72] on span "qr-kood" at bounding box center [152, 76] width 140 height 14
